Goal: Find contact information: Find contact information

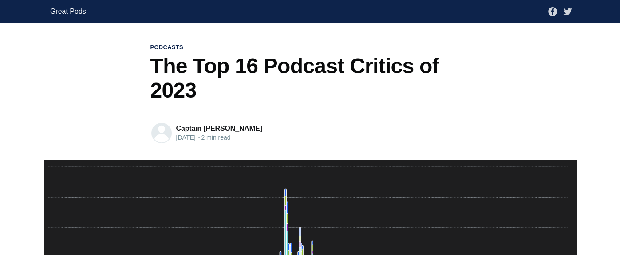
click at [71, 10] on link "Great Pods" at bounding box center [68, 12] width 36 height 16
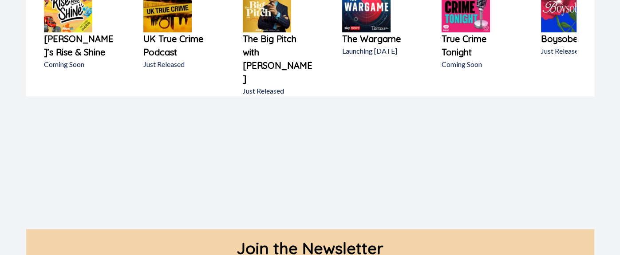
scroll to position [771, 0]
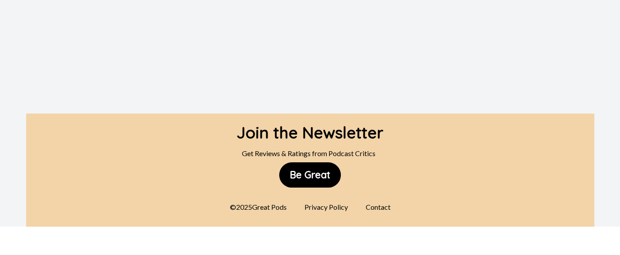
click at [380, 198] on div "Contact" at bounding box center [377, 207] width 35 height 18
